Goal: Task Accomplishment & Management: Manage account settings

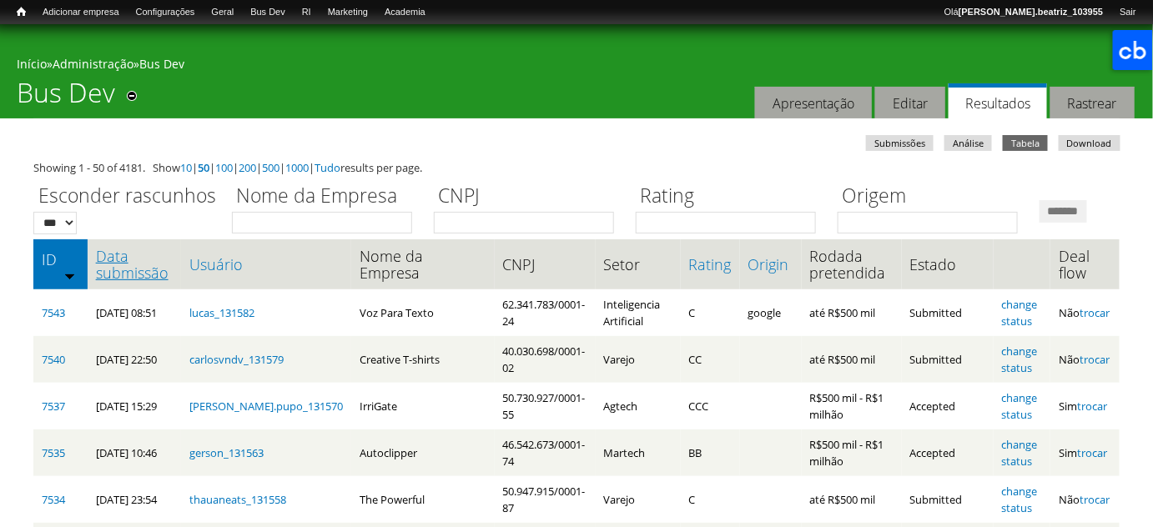
click at [159, 281] on link "Data submissão" at bounding box center [135, 264] width 78 height 33
